Goal: Task Accomplishment & Management: Manage account settings

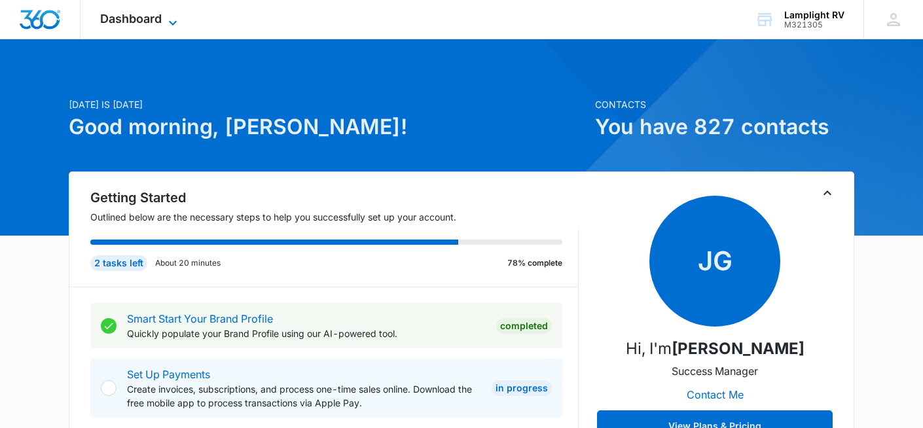
click at [169, 21] on icon at bounding box center [173, 23] width 16 height 16
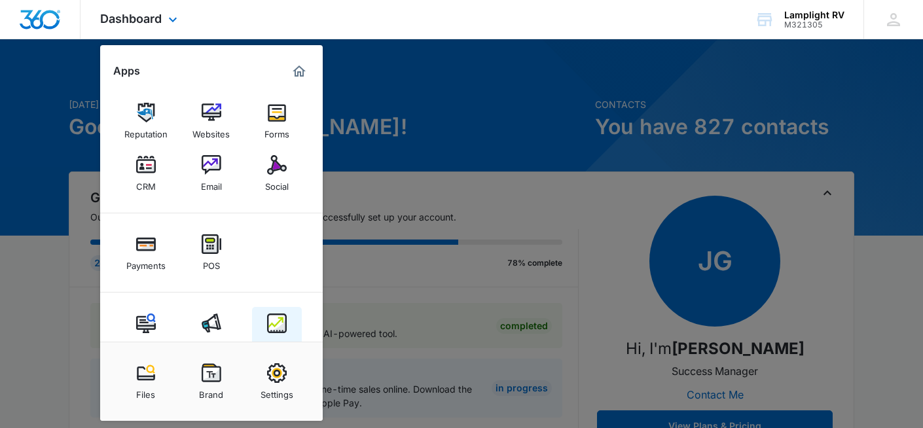
scroll to position [30, 0]
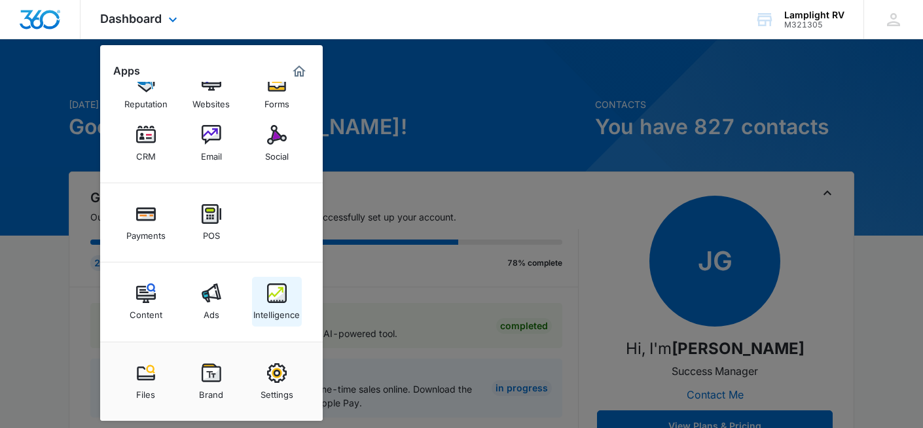
click at [277, 303] on img at bounding box center [277, 294] width 20 height 20
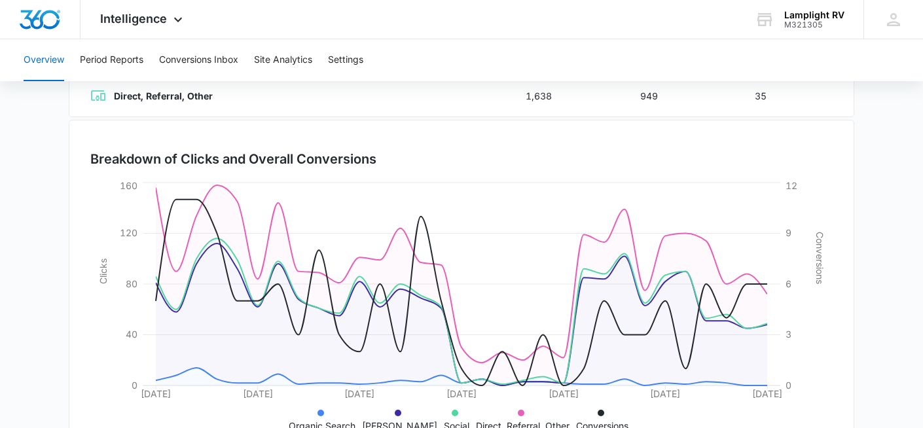
scroll to position [382, 0]
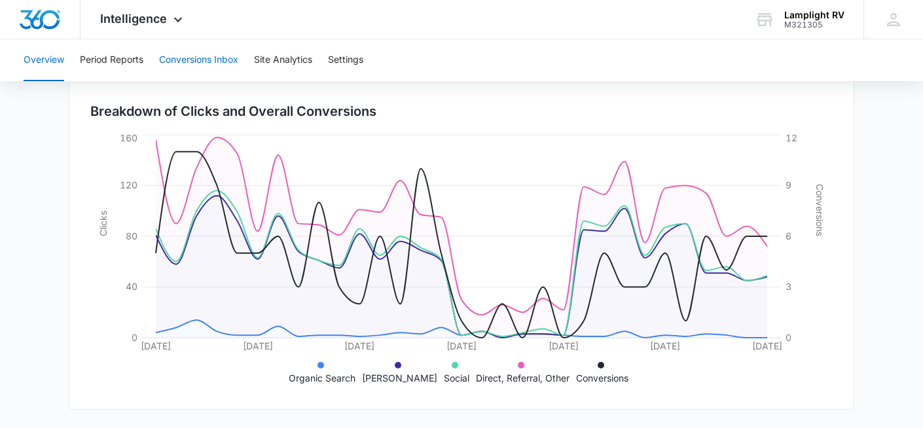
click at [229, 59] on button "Conversions Inbox" at bounding box center [198, 60] width 79 height 42
